Goal: Task Accomplishment & Management: Use online tool/utility

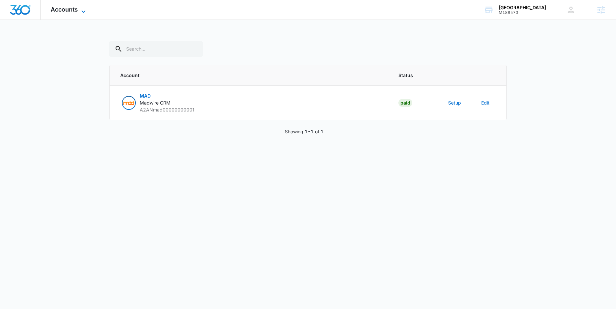
click at [82, 10] on icon at bounding box center [83, 12] width 8 height 8
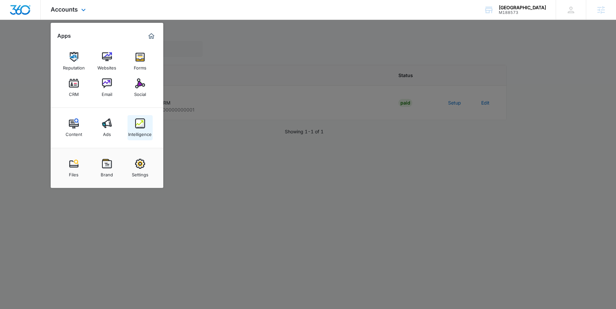
click at [141, 123] on img at bounding box center [140, 124] width 10 height 10
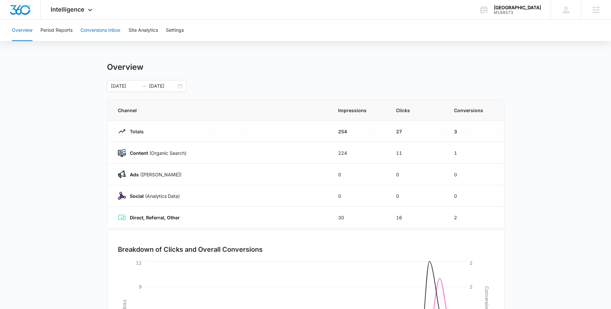
click at [105, 29] on button "Conversions Inbox" at bounding box center [100, 30] width 40 height 21
